Goal: Task Accomplishment & Management: Use online tool/utility

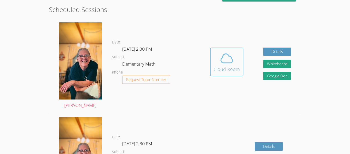
scroll to position [108, 0]
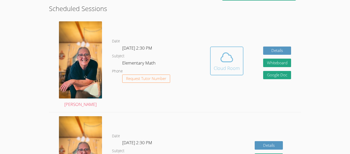
click at [227, 70] on div "Cloud Room" at bounding box center [227, 67] width 26 height 7
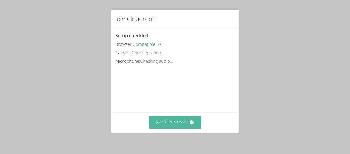
click at [184, 120] on button "Join Cloudroom" at bounding box center [175, 122] width 53 height 13
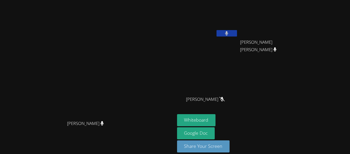
click at [126, 104] on video at bounding box center [87, 69] width 77 height 96
click at [288, 118] on div "Whiteboard Google Doc Share Your Screen" at bounding box center [239, 135] width 124 height 42
click at [216, 122] on button "Whiteboard" at bounding box center [196, 120] width 39 height 12
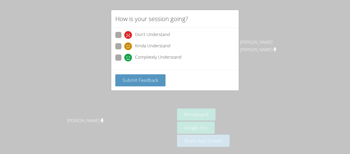
click at [280, 53] on div "How is your session going? Don't Understand Kinda Understand Completely Underst…" at bounding box center [175, 77] width 350 height 154
click at [134, 44] on div "Kinda Understand" at bounding box center [147, 46] width 46 height 8
click at [129, 44] on input "Kinda Understand" at bounding box center [126, 45] width 4 height 4
radio input "true"
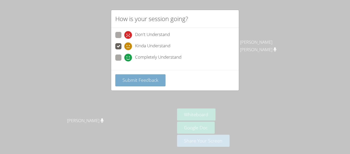
click at [136, 80] on span "Submit Feedback" at bounding box center [141, 80] width 36 height 6
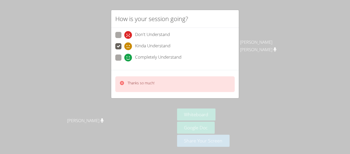
click at [290, 73] on div "How is your session going? Don't Understand Kinda Understand Completely Underst…" at bounding box center [175, 77] width 350 height 154
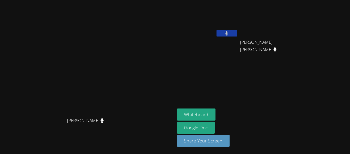
click at [296, 100] on aside "[PERSON_NAME] [PERSON_NAME] [PERSON_NAME] [PERSON_NAME] Whiteboard Google Doc S…" at bounding box center [239, 77] width 128 height 154
click at [9, 135] on div "[PERSON_NAME]" at bounding box center [87, 125] width 171 height 21
